Goal: Information Seeking & Learning: Check status

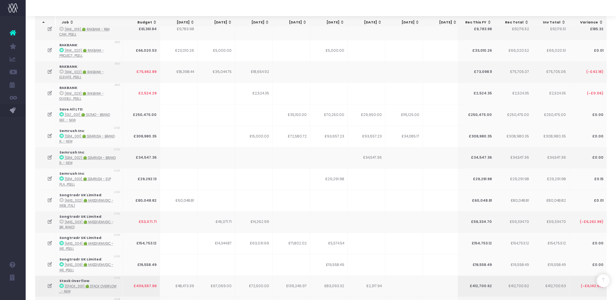
scroll to position [1474, 0]
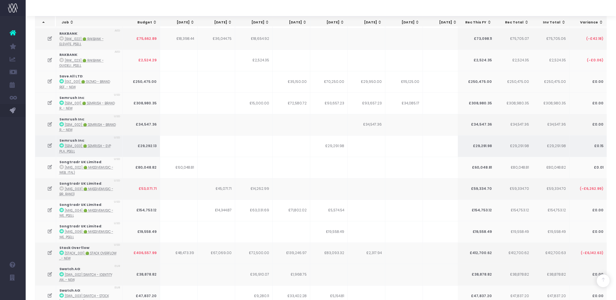
click at [48, 143] on icon at bounding box center [49, 145] width 5 height 5
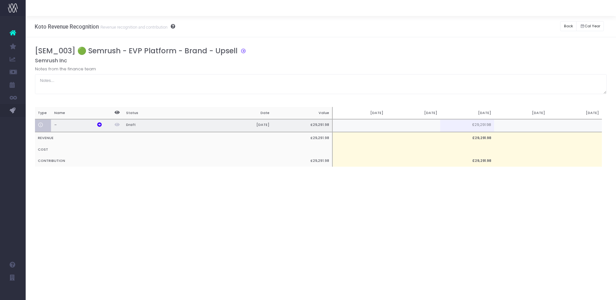
scroll to position [0, 4]
click at [562, 26] on button "Back" at bounding box center [568, 26] width 16 height 10
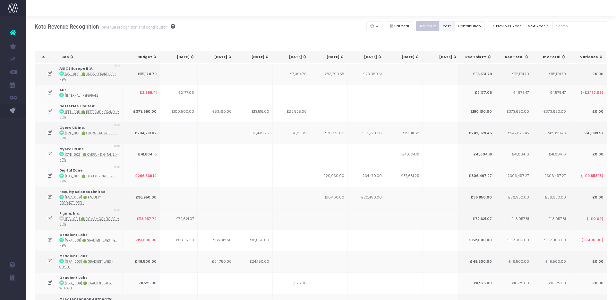
click at [455, 29] on button "cost" at bounding box center [446, 26] width 15 height 10
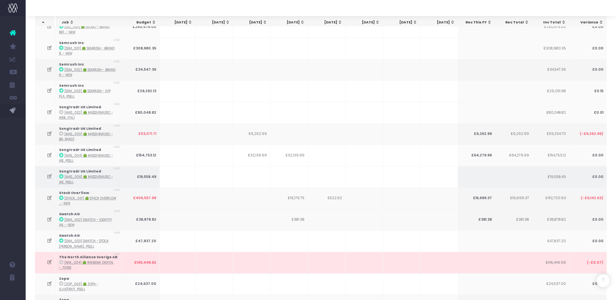
scroll to position [1528, 0]
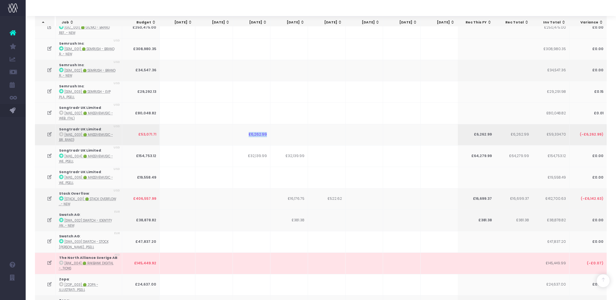
drag, startPoint x: 251, startPoint y: 98, endPoint x: 268, endPoint y: 98, distance: 17.3
click at [270, 124] on tr "Songtradr UK Limited : [MAS_003] 🟢 MassiveMusic - Br...rand) USD £53,071.71 £6,…" at bounding box center [395, 134] width 725 height 21
click at [61, 132] on icon at bounding box center [61, 134] width 4 height 4
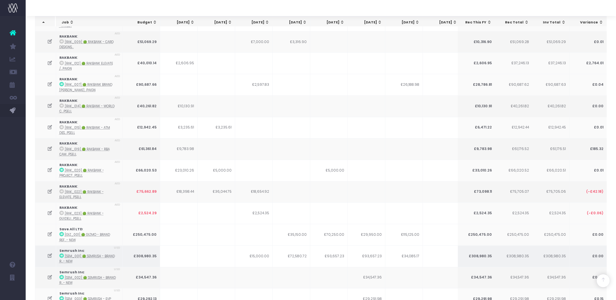
scroll to position [1322, 0]
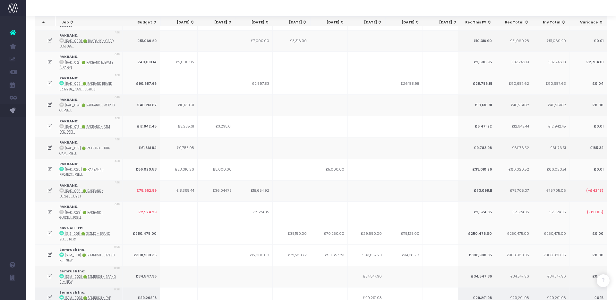
click at [49, 295] on icon at bounding box center [49, 297] width 5 height 5
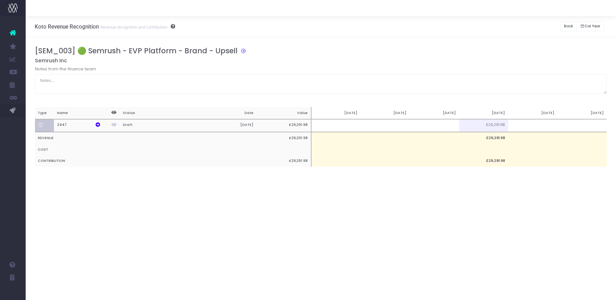
scroll to position [0, 0]
click at [450, 125] on td at bounding box center [434, 125] width 49 height 13
type input "21969.24"
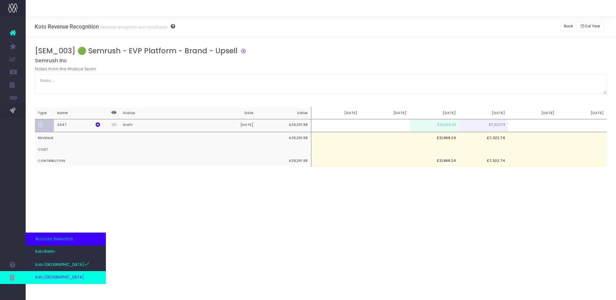
click at [45, 277] on span "Koto [GEOGRAPHIC_DATA]" at bounding box center [59, 277] width 49 height 6
